Goal: Task Accomplishment & Management: Use online tool/utility

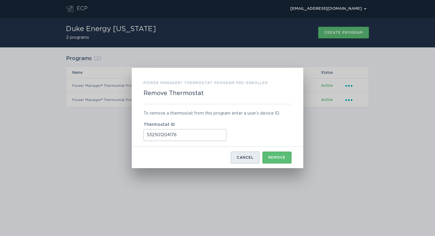
click at [251, 157] on div "Cancel" at bounding box center [245, 158] width 17 height 4
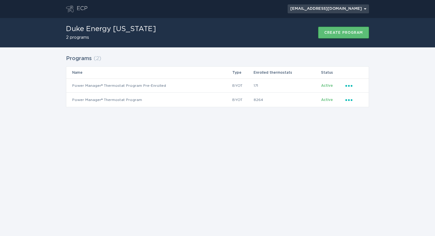
click at [364, 8] on icon "Chevron" at bounding box center [365, 8] width 2 height 1
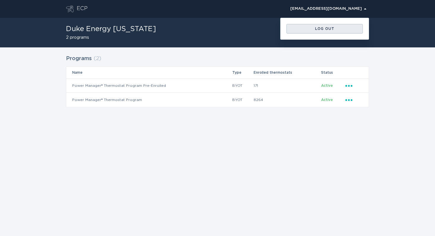
click at [333, 26] on button "Log out" at bounding box center [325, 28] width 76 height 9
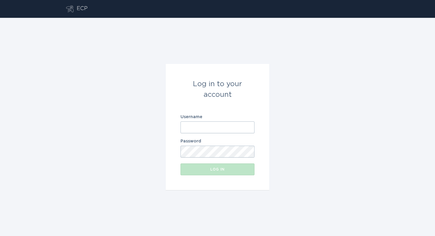
click at [223, 126] on input "Username" at bounding box center [218, 127] width 74 height 12
type input "d"
type input "[EMAIL_ADDRESS][DOMAIN_NAME]"
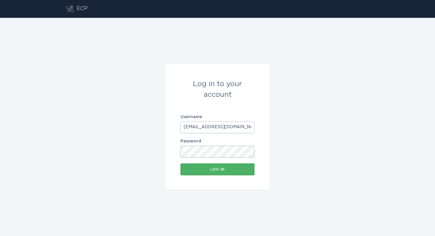
click at [194, 174] on button "Log in" at bounding box center [218, 169] width 74 height 12
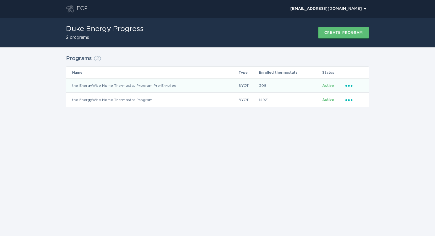
click at [348, 84] on icon "Ellipsis" at bounding box center [350, 84] width 8 height 5
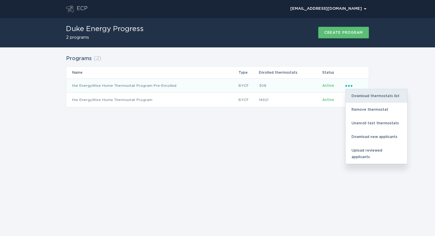
click at [357, 94] on div "Download thermostats list" at bounding box center [377, 96] width 62 height 14
